Goal: Navigation & Orientation: Find specific page/section

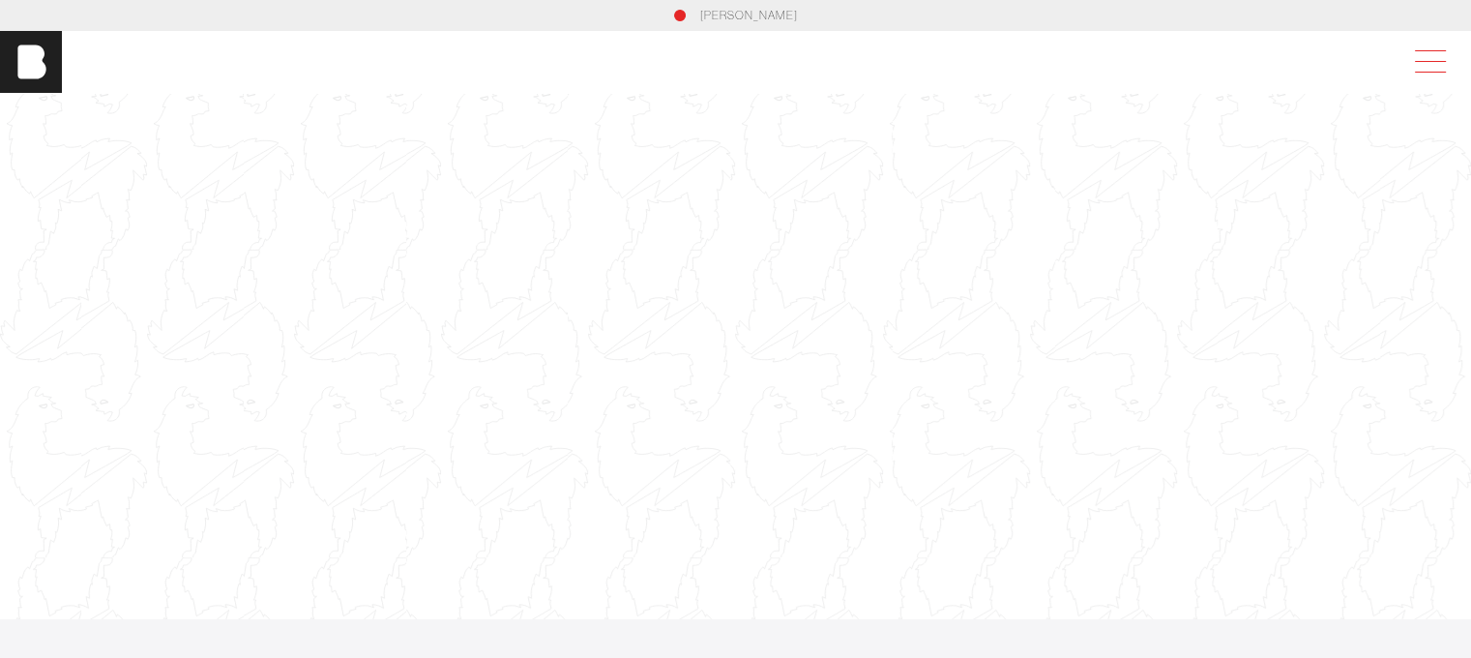
click at [1439, 55] on span at bounding box center [1426, 61] width 44 height 35
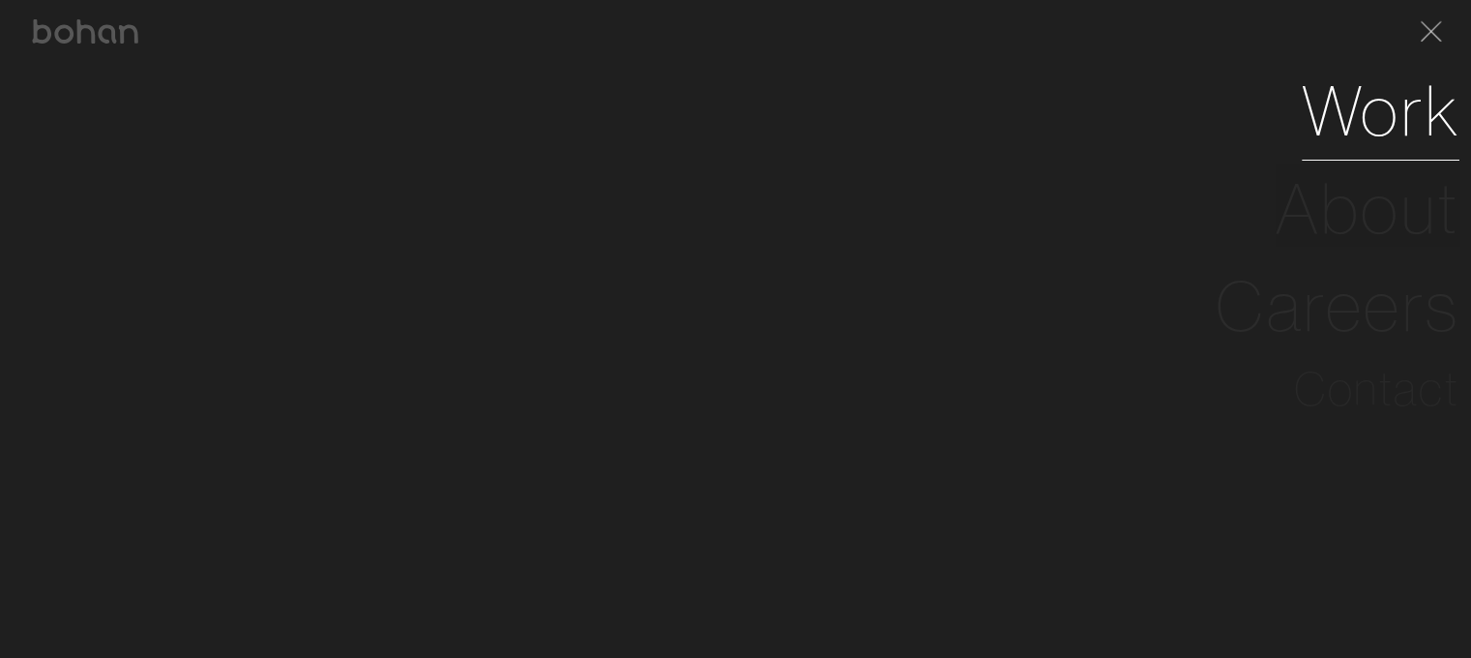
click at [1381, 102] on link "Work" at bounding box center [1381, 111] width 158 height 98
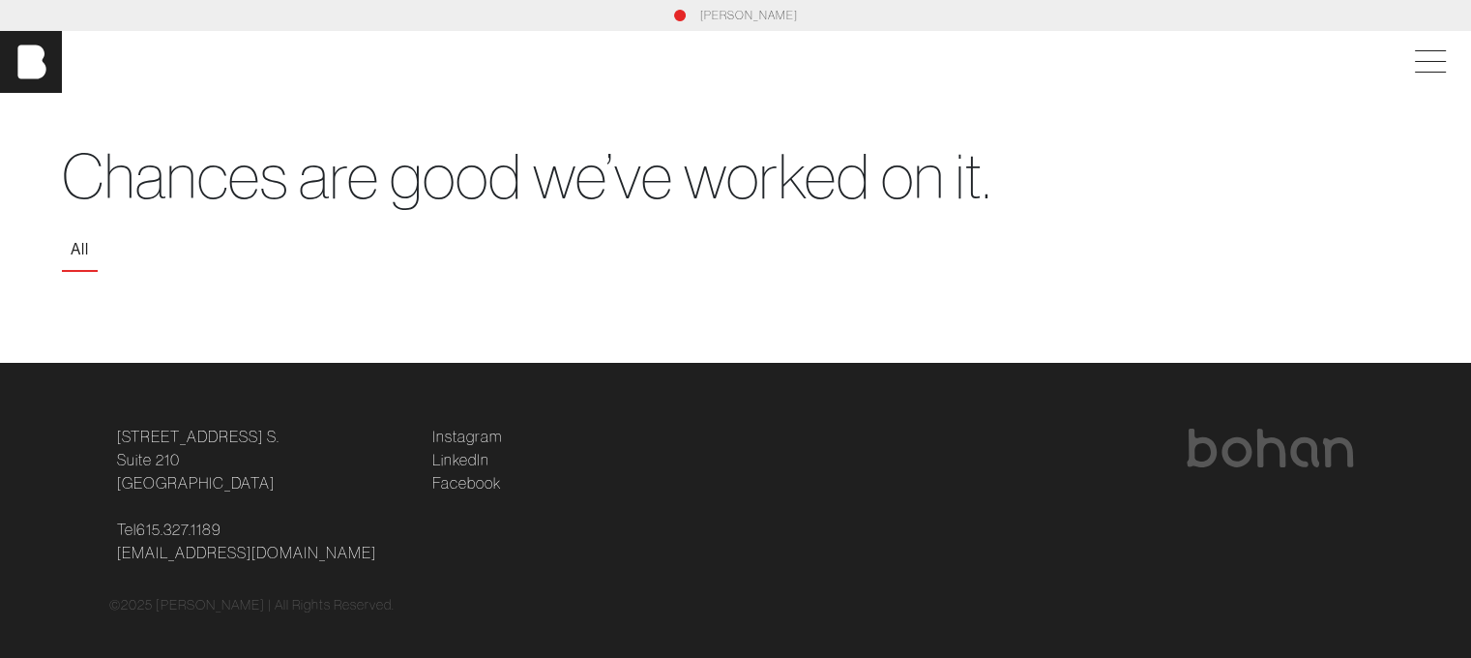
click at [77, 247] on button "All" at bounding box center [80, 249] width 36 height 41
click at [57, 91] on img at bounding box center [31, 62] width 62 height 62
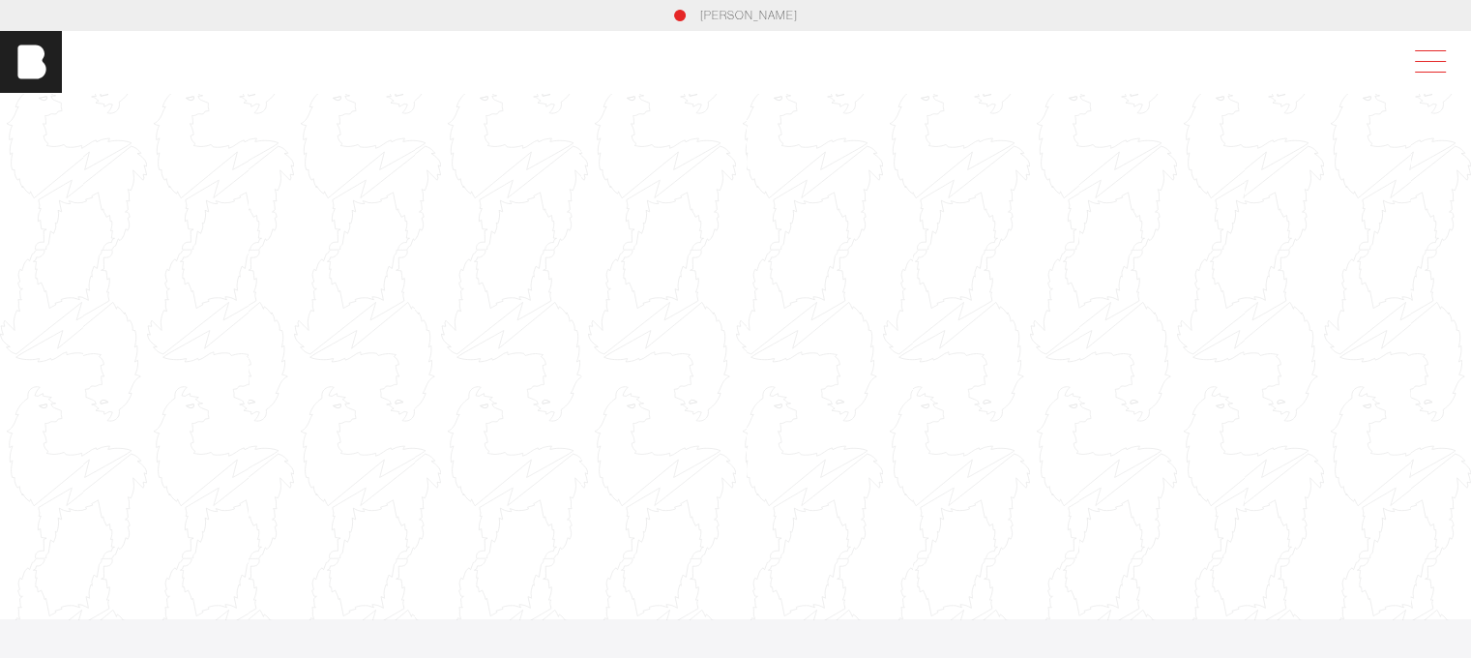
click at [1447, 53] on span at bounding box center [1426, 61] width 44 height 35
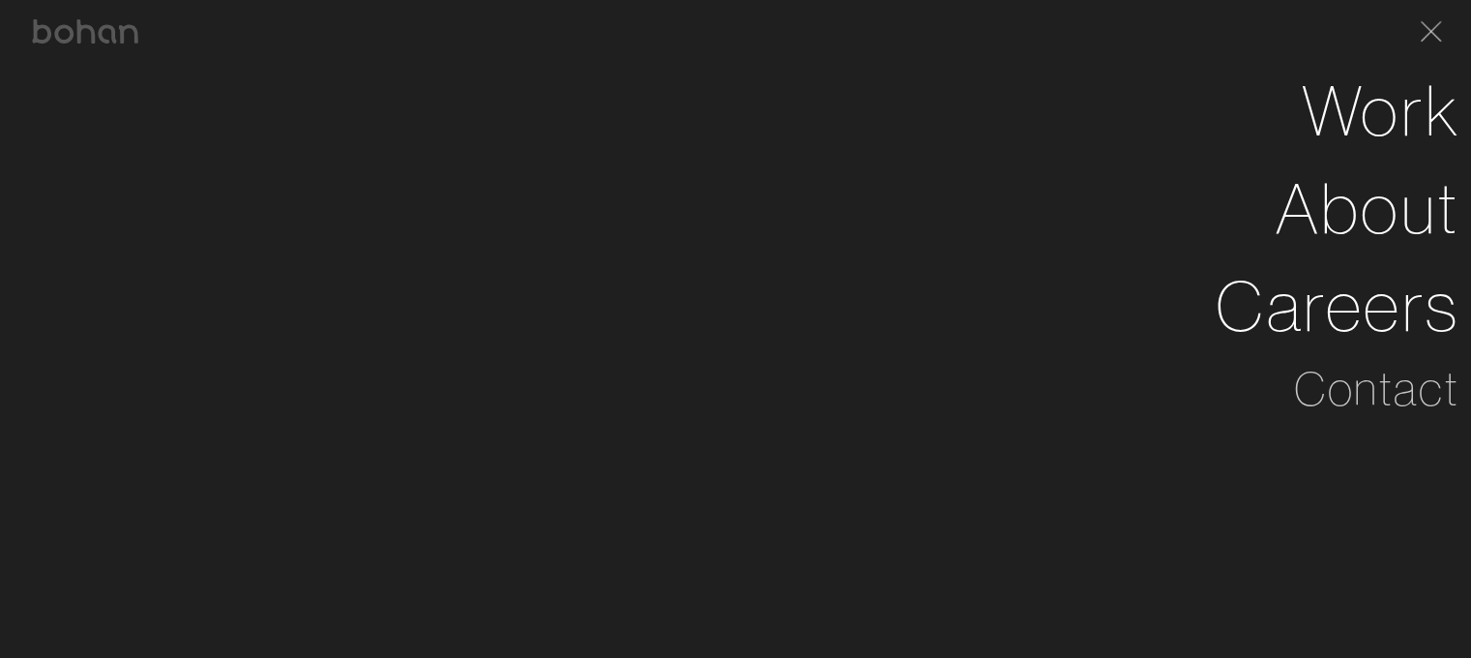
click at [1447, 53] on div "[PERSON_NAME]" at bounding box center [736, 31] width 1448 height 62
click at [1446, 31] on span at bounding box center [1427, 30] width 40 height 31
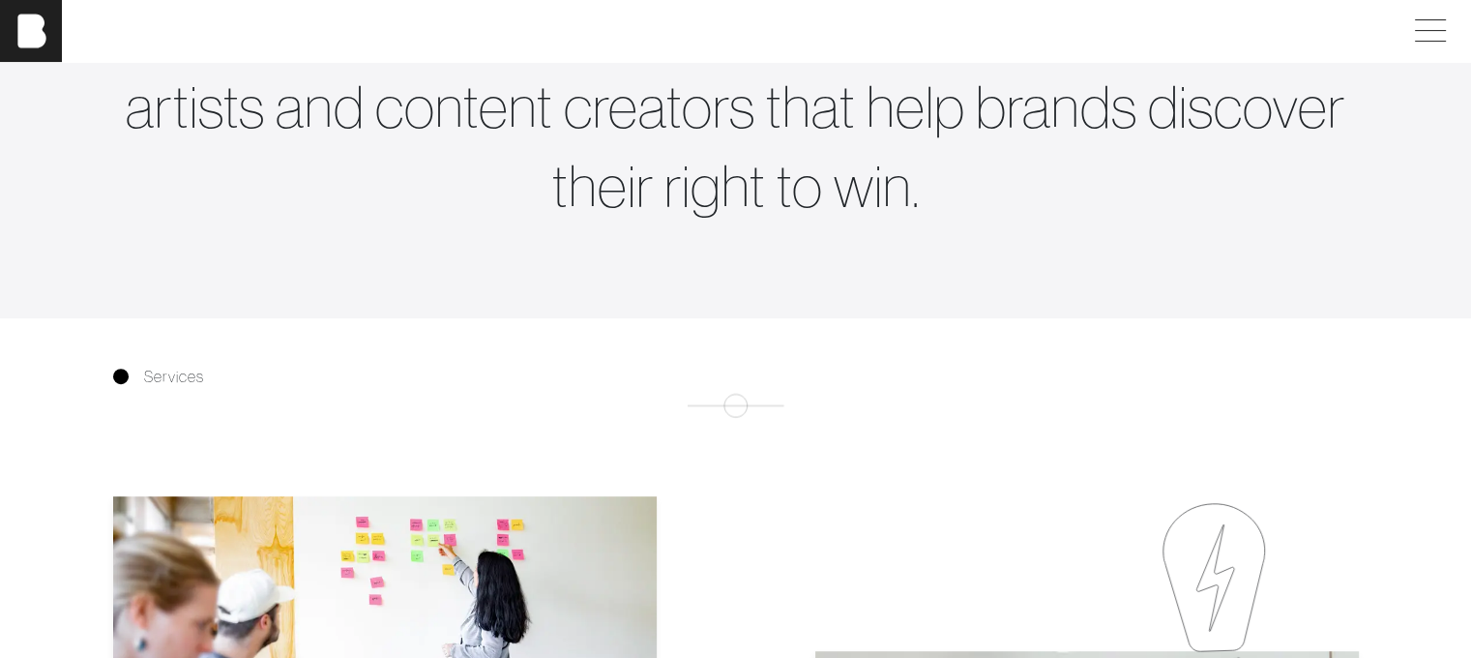
scroll to position [580, 0]
